Goal: Information Seeking & Learning: Learn about a topic

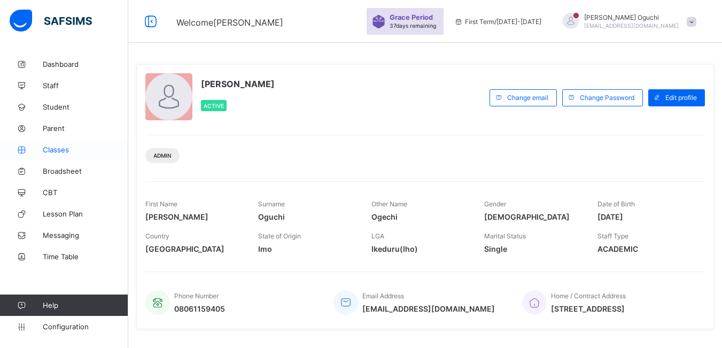
click at [58, 151] on span "Classes" at bounding box center [86, 149] width 86 height 9
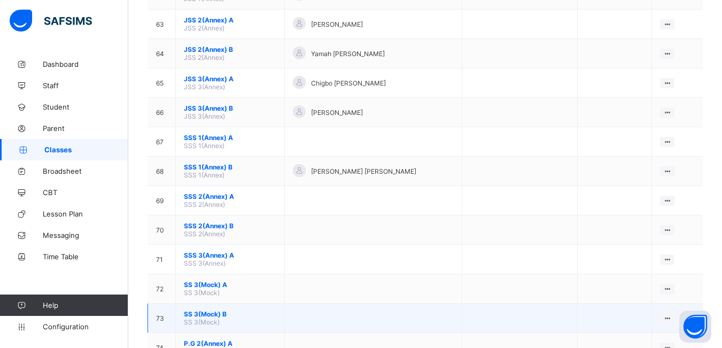
scroll to position [1918, 0]
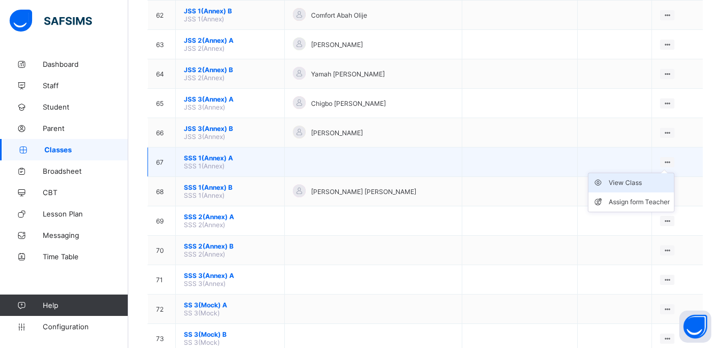
click at [634, 182] on div "View Class" at bounding box center [639, 182] width 61 height 11
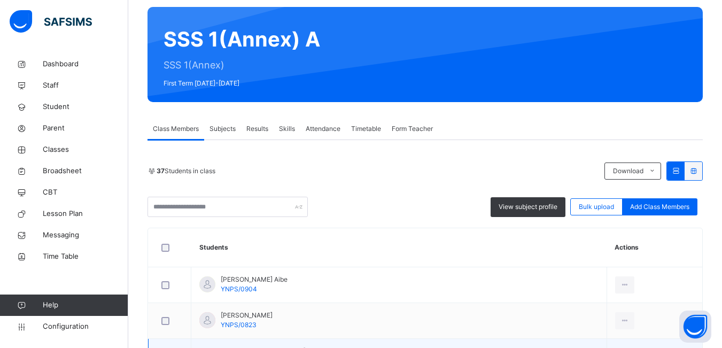
scroll to position [50, 0]
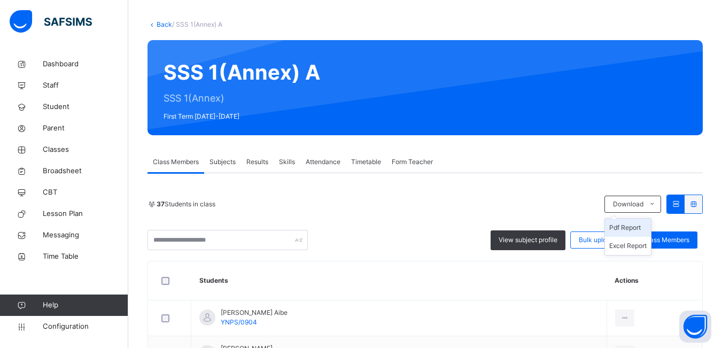
click at [625, 229] on li "Pdf Report" at bounding box center [628, 228] width 46 height 18
click at [66, 148] on span "Classes" at bounding box center [86, 149] width 86 height 11
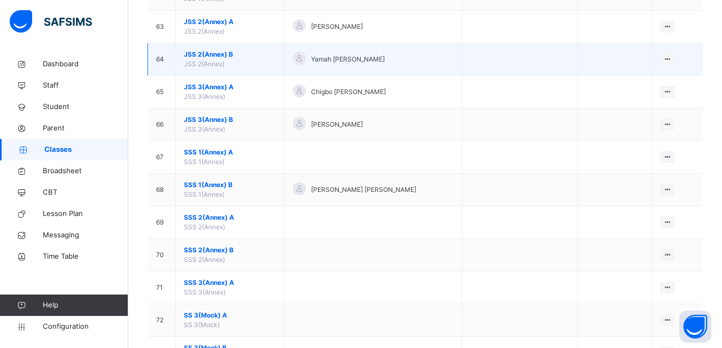
scroll to position [2192, 0]
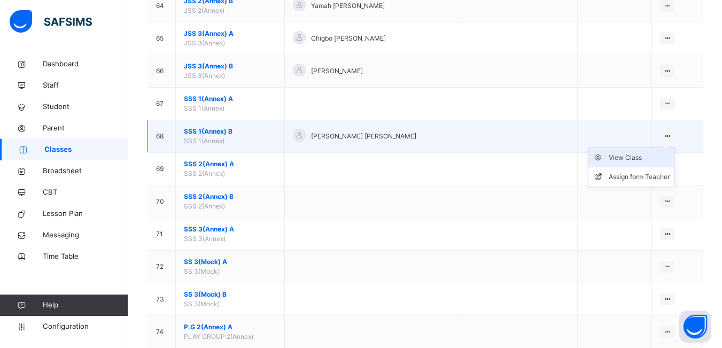
click at [649, 160] on div "View Class" at bounding box center [639, 157] width 61 height 11
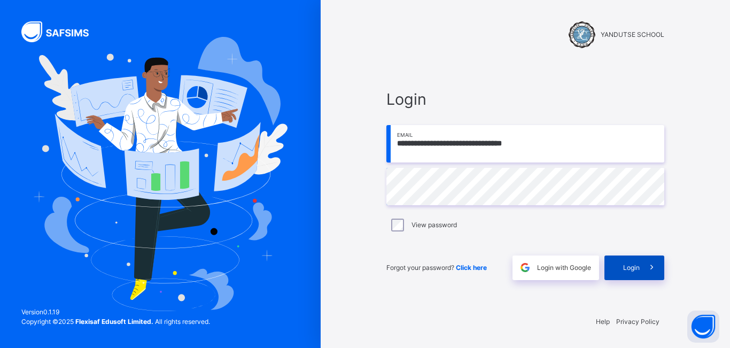
click at [636, 269] on span "Login" at bounding box center [631, 268] width 17 height 10
click at [398, 53] on div "**********" at bounding box center [525, 174] width 321 height 348
click at [643, 270] on span at bounding box center [652, 268] width 25 height 25
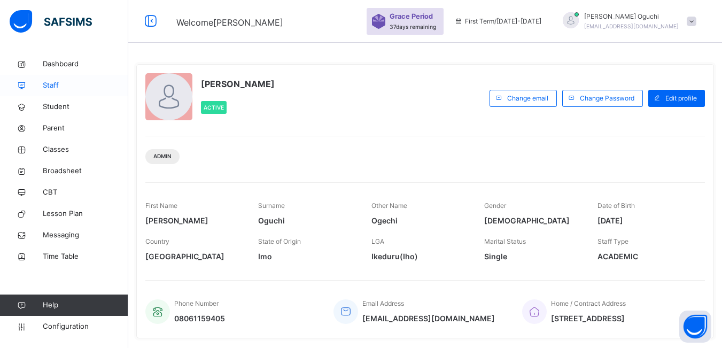
click at [58, 87] on span "Staff" at bounding box center [86, 85] width 86 height 11
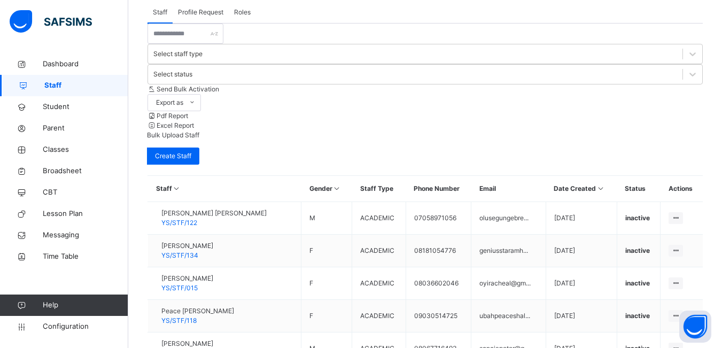
scroll to position [342, 0]
